Goal: Communication & Community: Connect with others

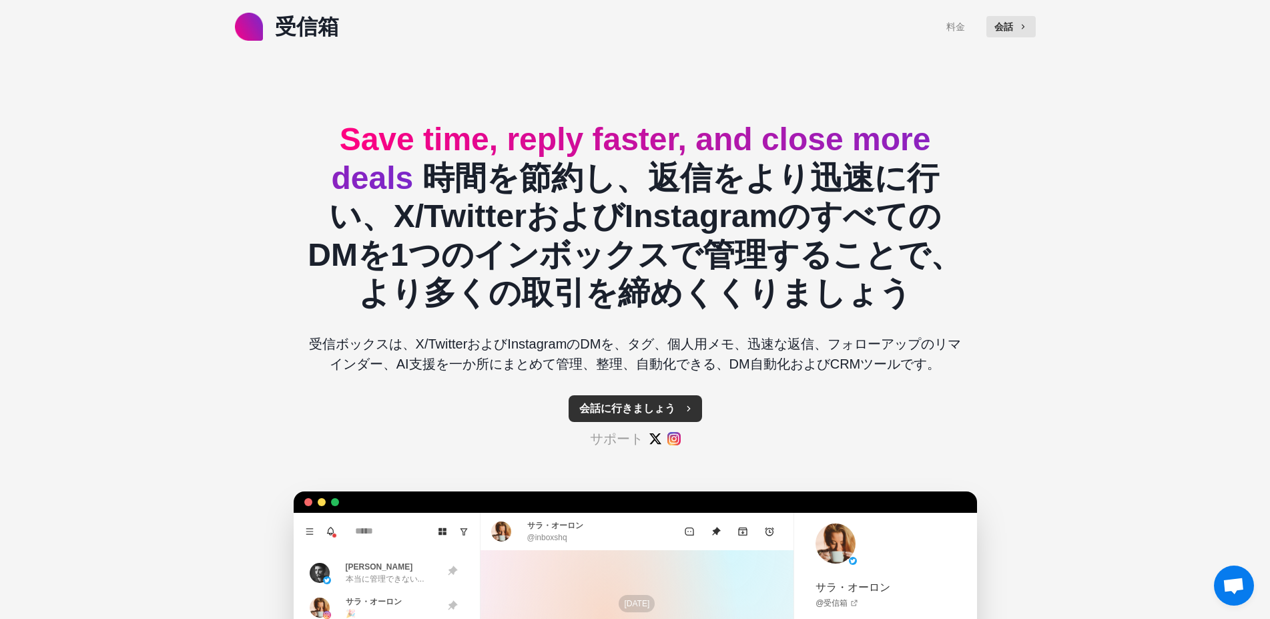
click at [606, 413] on button "会話に行きましょう" at bounding box center [635, 408] width 133 height 27
type textarea "*"
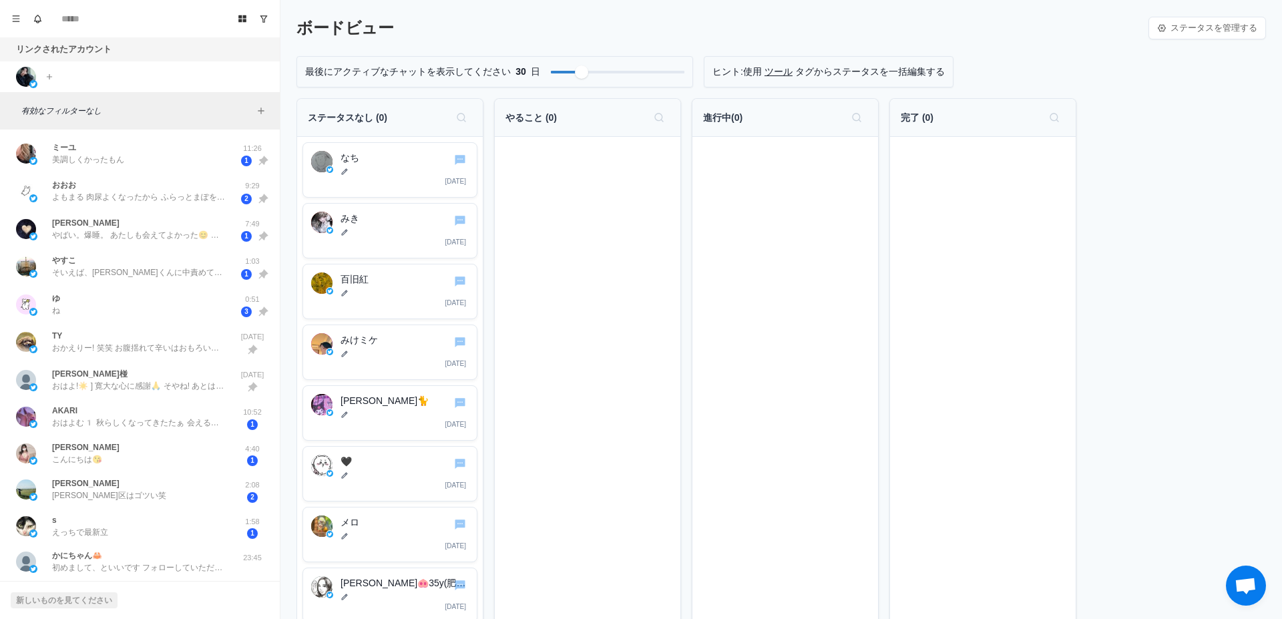
click at [1102, 73] on div "最後にアクティブなチャットを表示してください 30 日 ヒント:使用 ツール タグからステータスを一括編集する" at bounding box center [780, 71] width 969 height 31
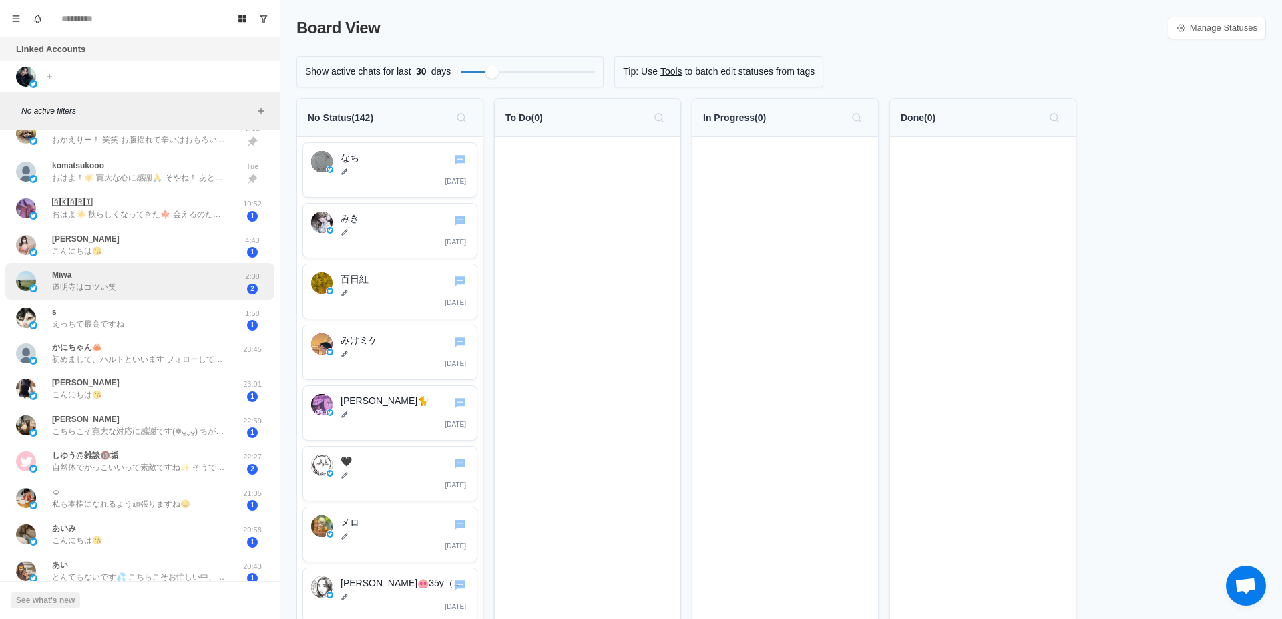
scroll to position [252, 0]
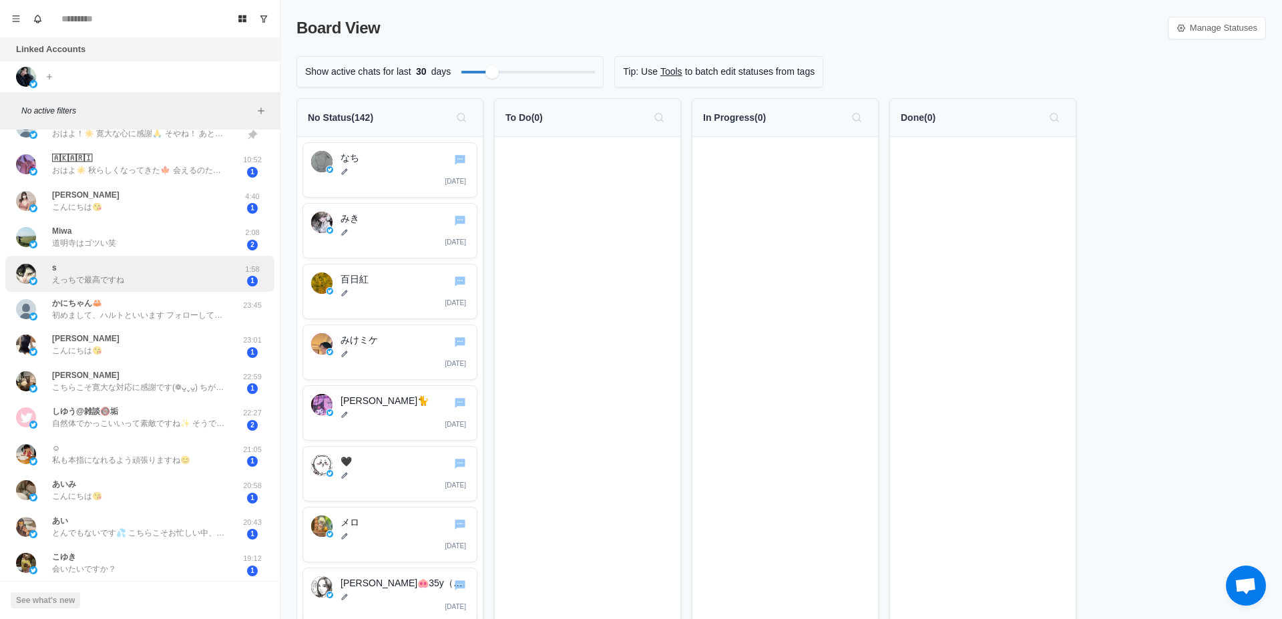
click at [192, 284] on div "s えっちで最高ですね" at bounding box center [126, 274] width 220 height 26
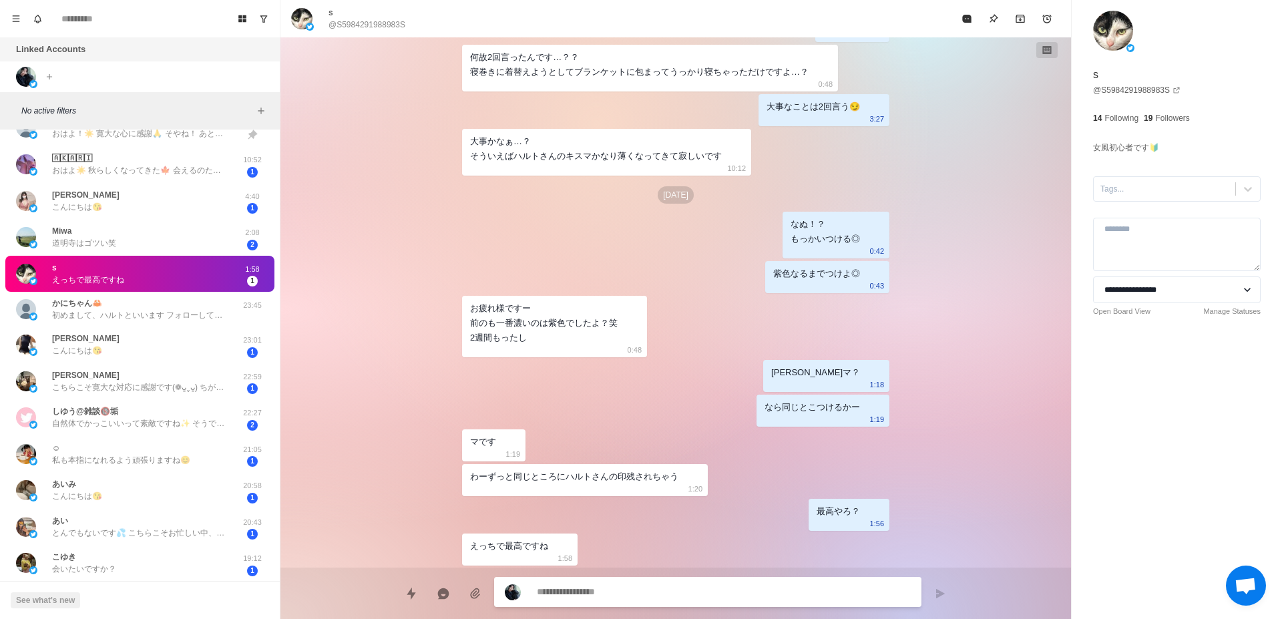
scroll to position [1581, 0]
click at [116, 316] on p "初めまして、ハルトといいます フォローしていただけて嬉しくてDMしてしまいました！ 良かったら仲良くしてください🙌" at bounding box center [139, 315] width 174 height 12
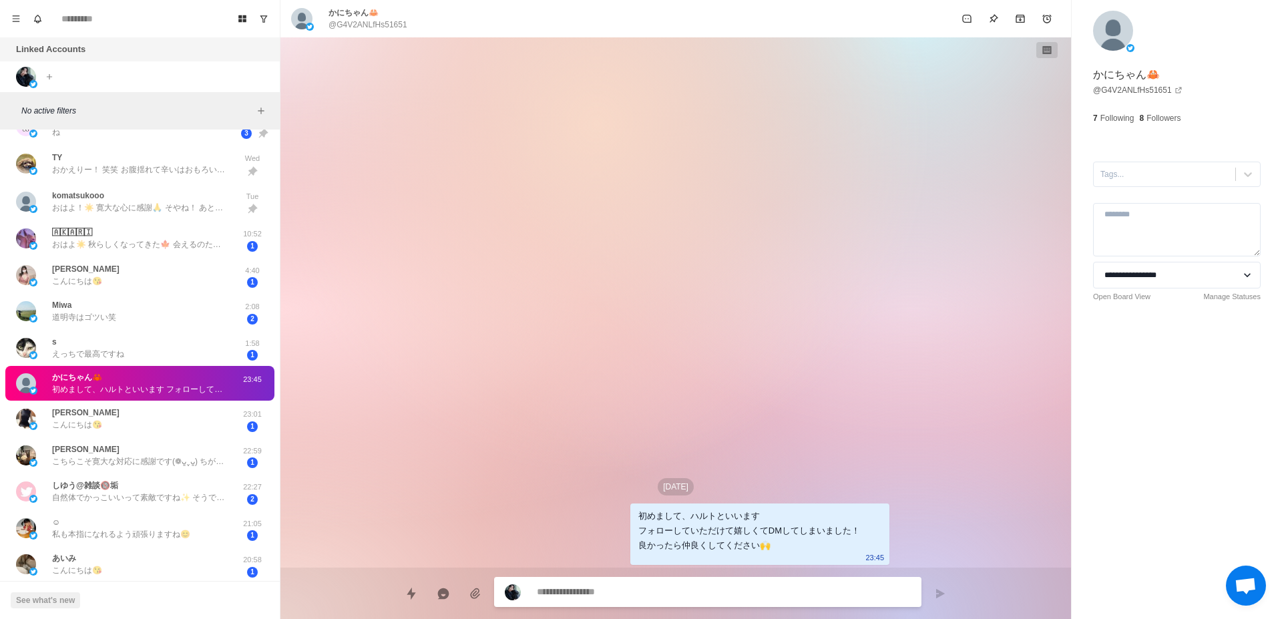
scroll to position [168, 0]
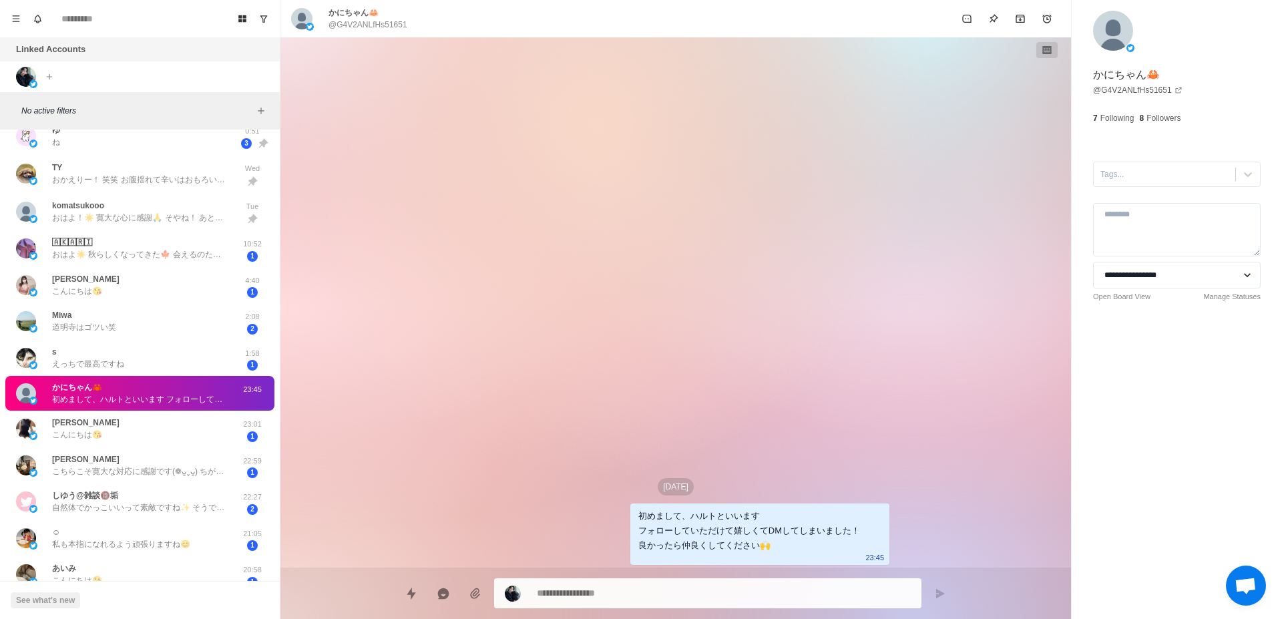
type textarea "*"
